Goal: Navigation & Orientation: Go to known website

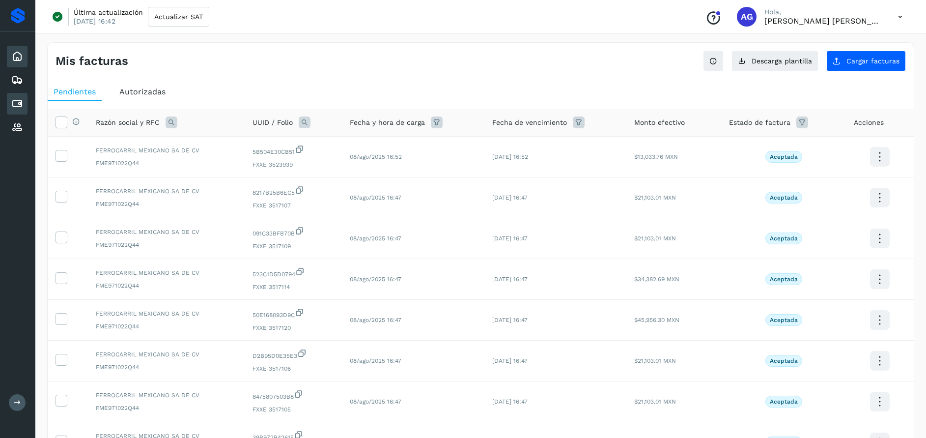
scroll to position [190, 0]
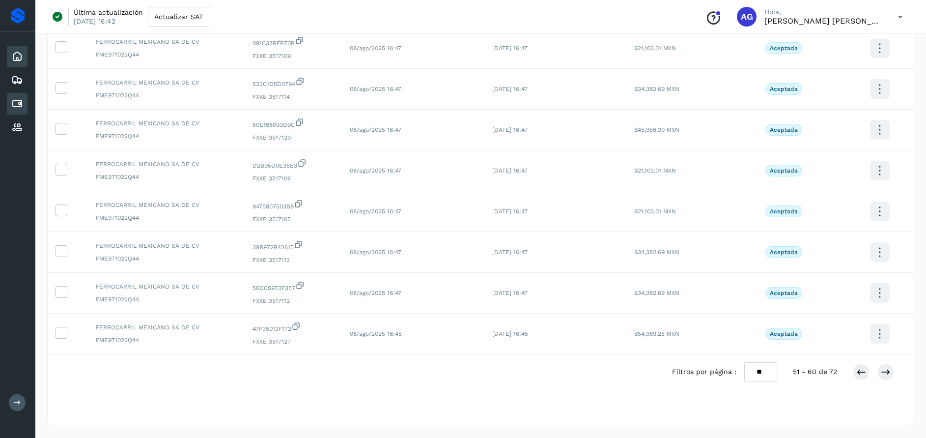
click at [19, 61] on icon at bounding box center [17, 57] width 12 height 12
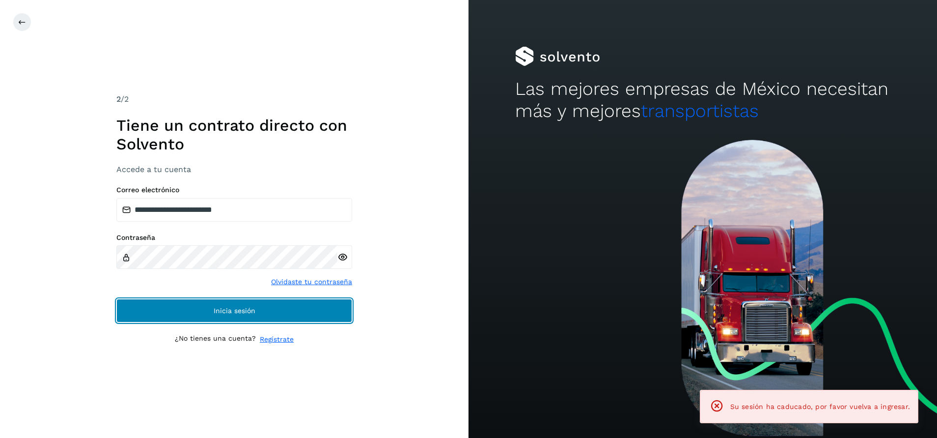
click at [255, 303] on button "Inicia sesión" at bounding box center [234, 311] width 236 height 24
